Goal: Information Seeking & Learning: Learn about a topic

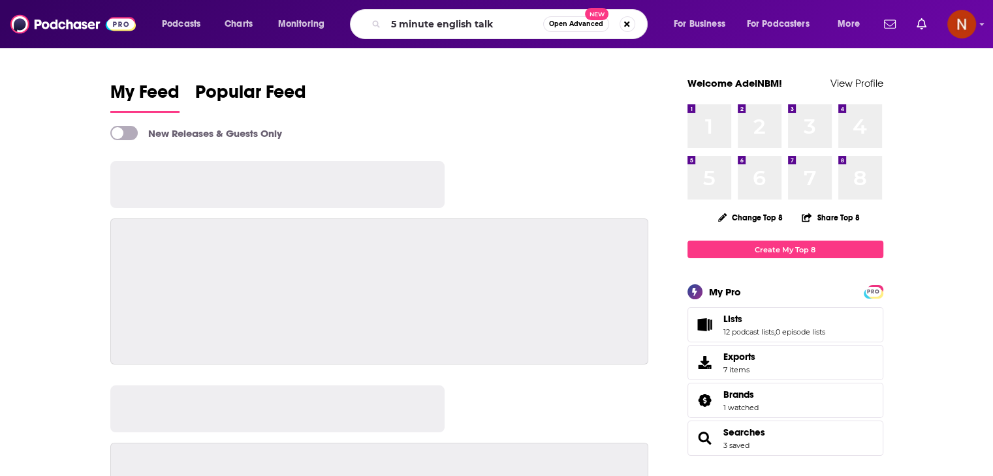
type input "5 minute english talk"
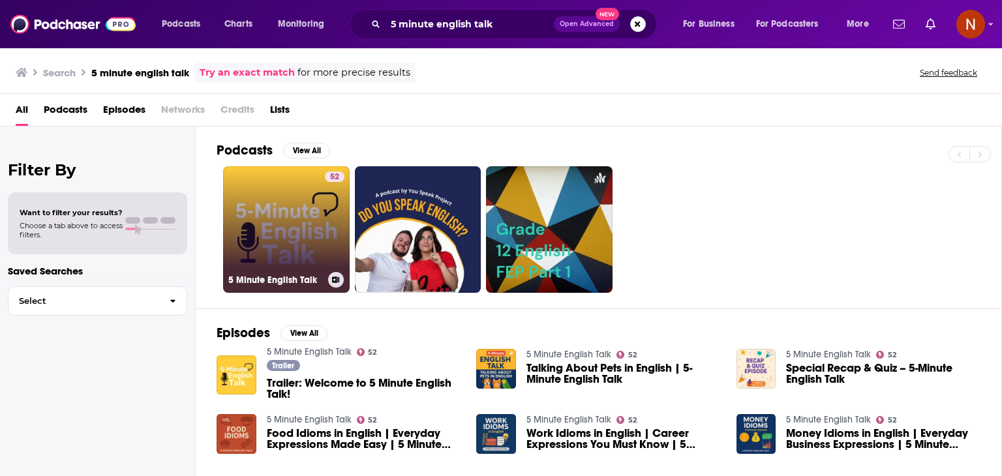
click at [338, 228] on div "52" at bounding box center [335, 222] width 20 height 101
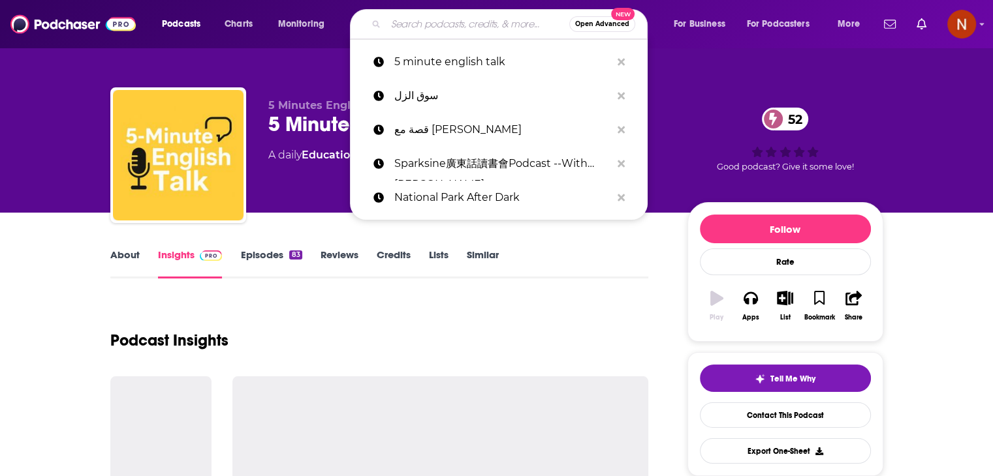
click at [474, 22] on input "Search podcasts, credits, & more..." at bounding box center [477, 24] width 183 height 21
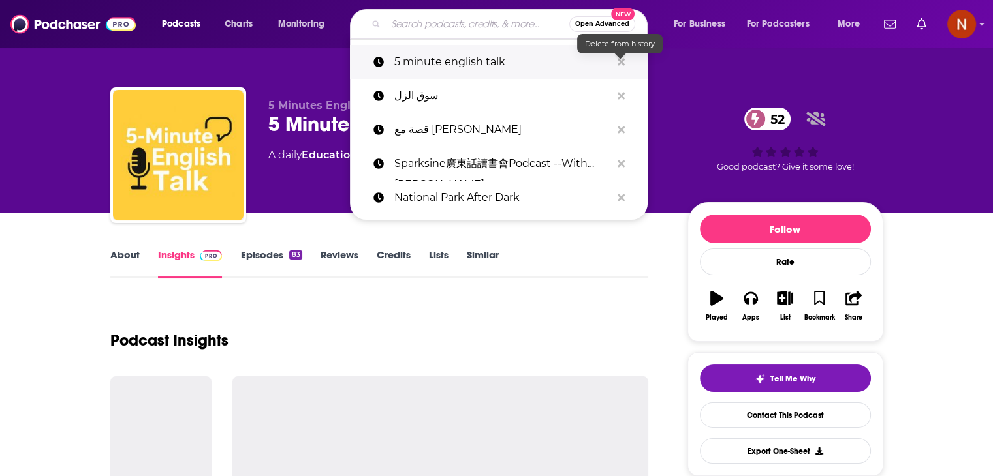
click at [621, 63] on icon "Search podcasts, credits, & more..." at bounding box center [620, 61] width 7 height 7
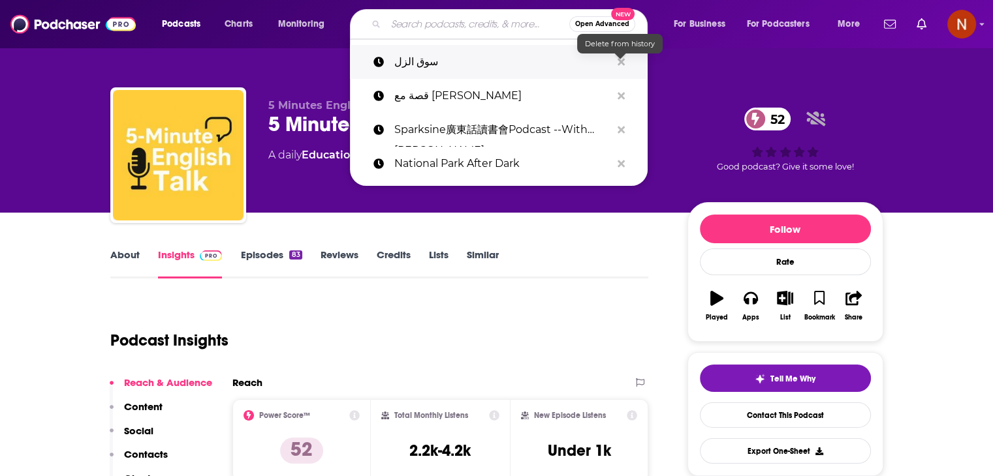
click at [620, 61] on icon "Search podcasts, credits, & more..." at bounding box center [620, 61] width 7 height 7
click at [673, 62] on div "5 Minutes English Talk 5 Minute English Talk 52 A daily Education , Kids and Fa…" at bounding box center [496, 106] width 835 height 213
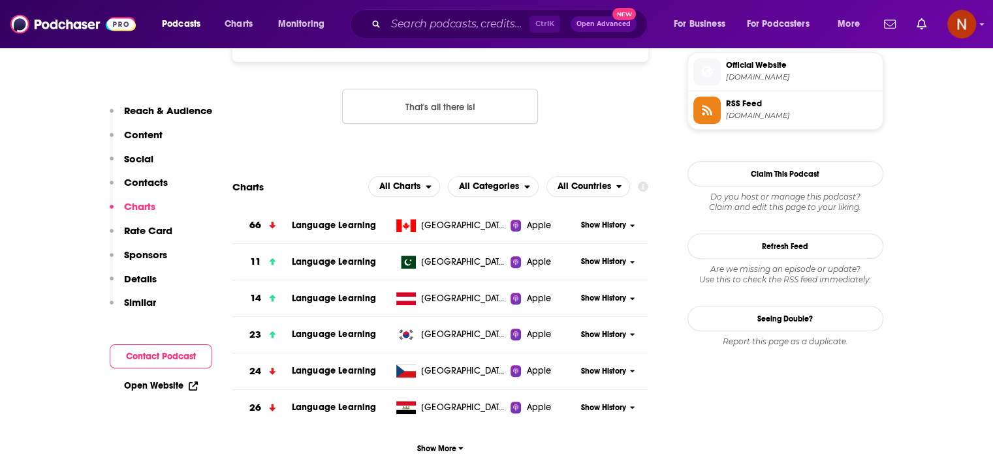
scroll to position [1085, 0]
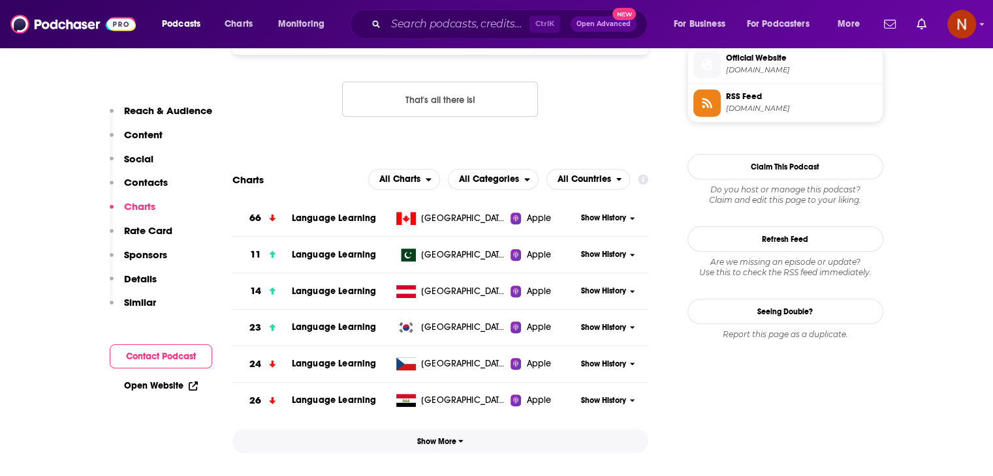
click at [444, 435] on button "Show More" at bounding box center [440, 441] width 416 height 24
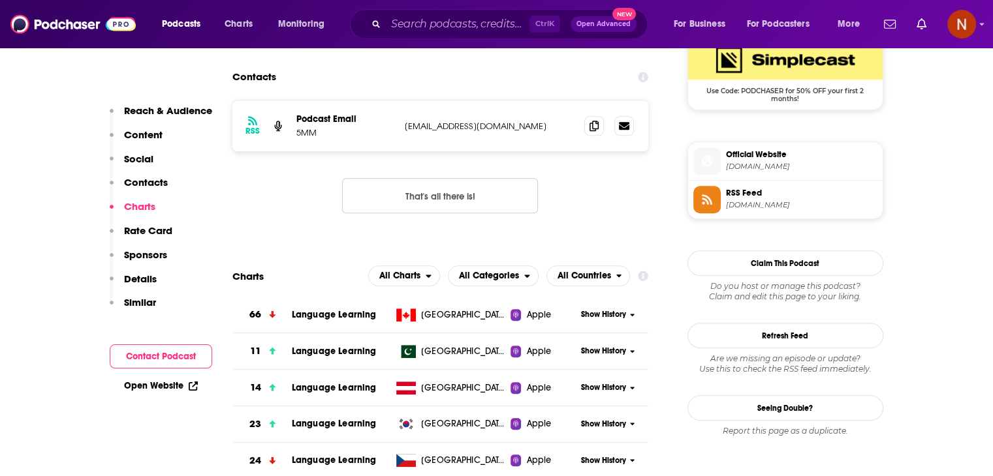
scroll to position [989, 0]
click at [600, 392] on span "Show History" at bounding box center [603, 387] width 45 height 11
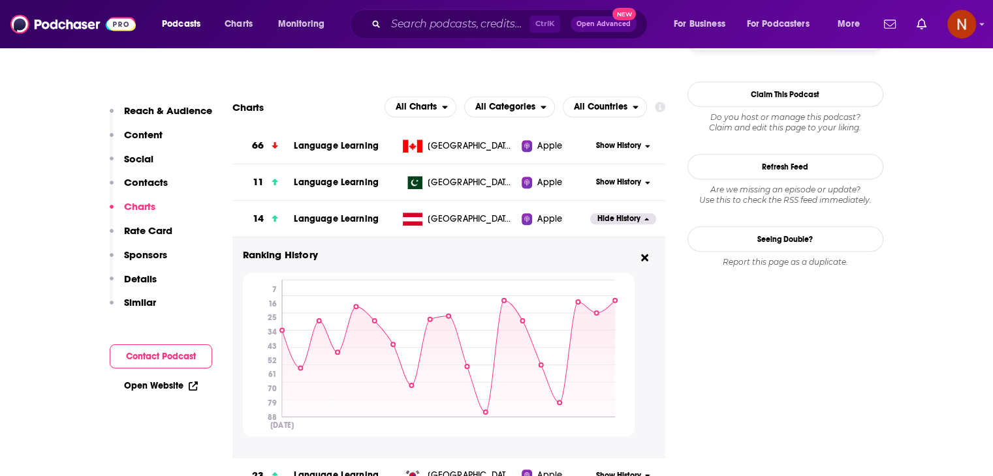
scroll to position [1156, 0]
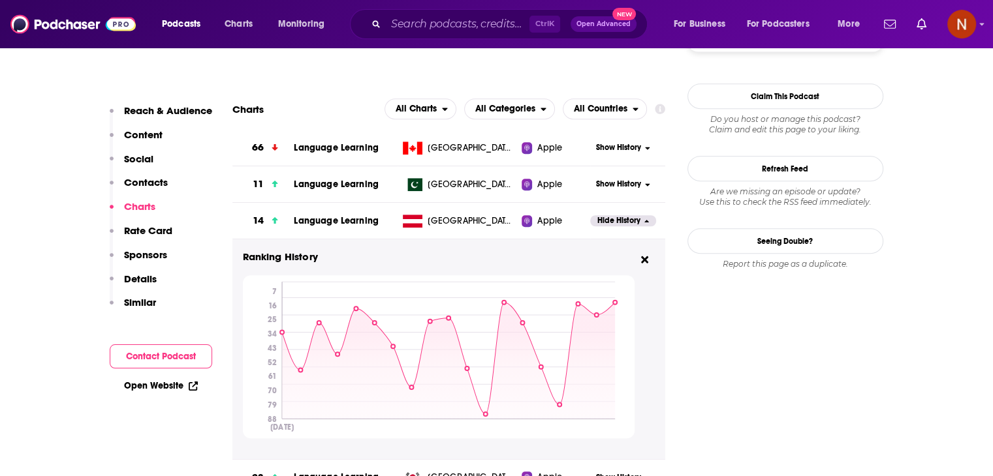
click at [608, 178] on div "Show History" at bounding box center [627, 184] width 74 height 32
click at [608, 183] on span "Show History" at bounding box center [618, 184] width 45 height 11
